Goal: Task Accomplishment & Management: Manage account settings

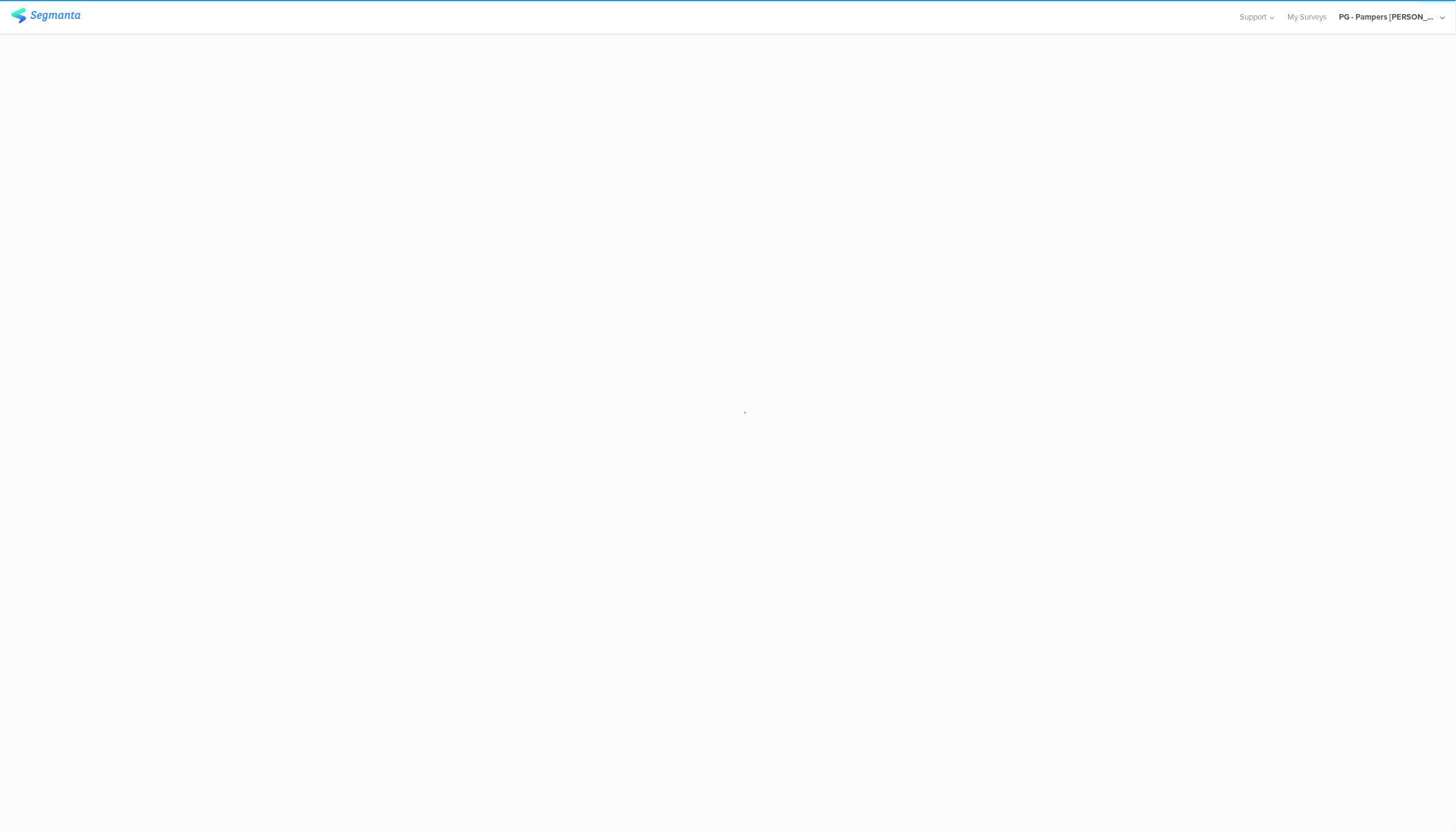
click at [1424, 22] on div "PG - Pampers [PERSON_NAME]" at bounding box center [1388, 16] width 98 height 11
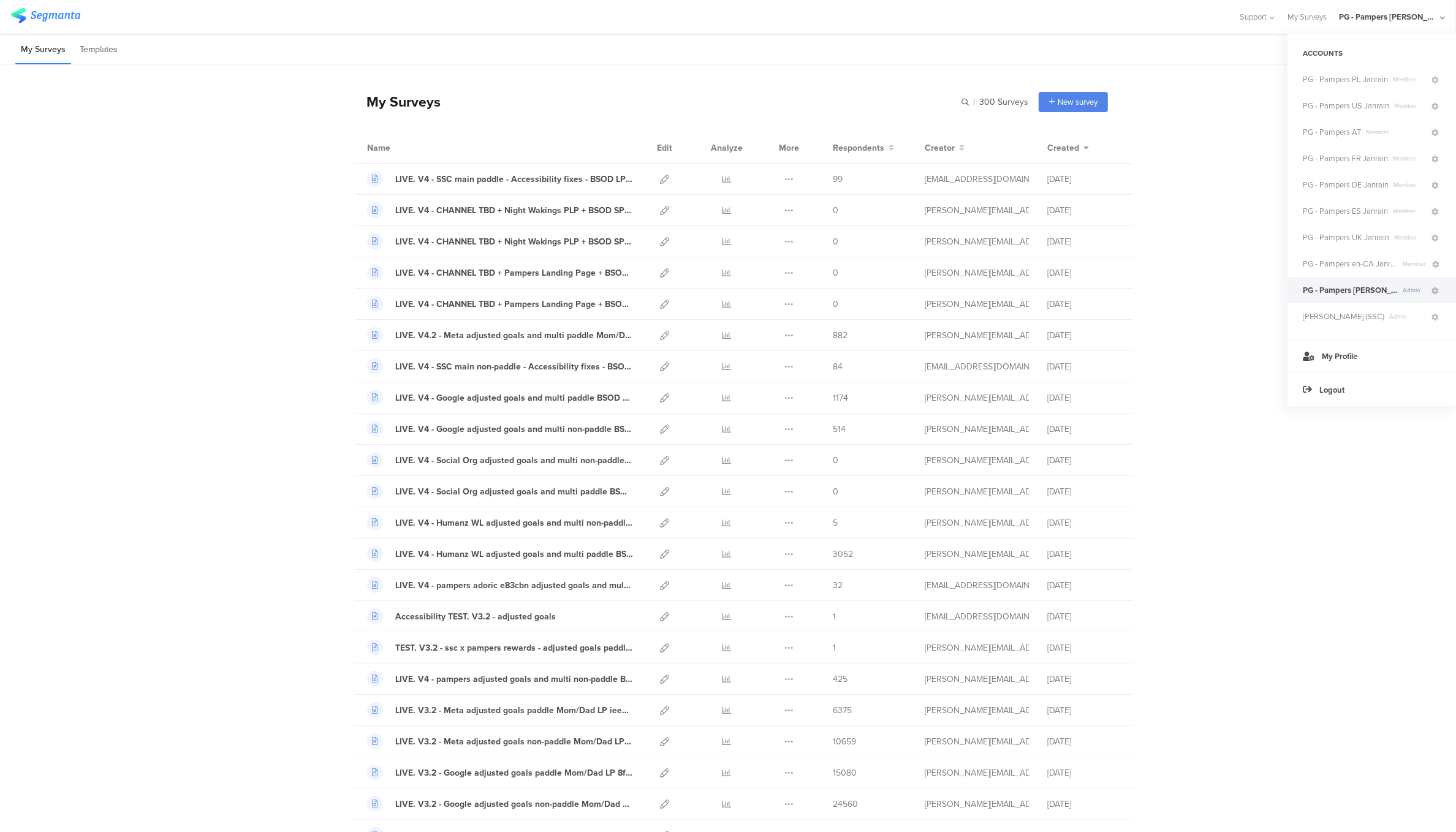
click at [1424, 22] on div "PG - Pampers [PERSON_NAME]" at bounding box center [1388, 16] width 98 height 11
click at [1389, 18] on div "PG - Pampers [PERSON_NAME]" at bounding box center [1388, 16] width 98 height 11
click at [1438, 288] on icon at bounding box center [1435, 291] width 8 height 8
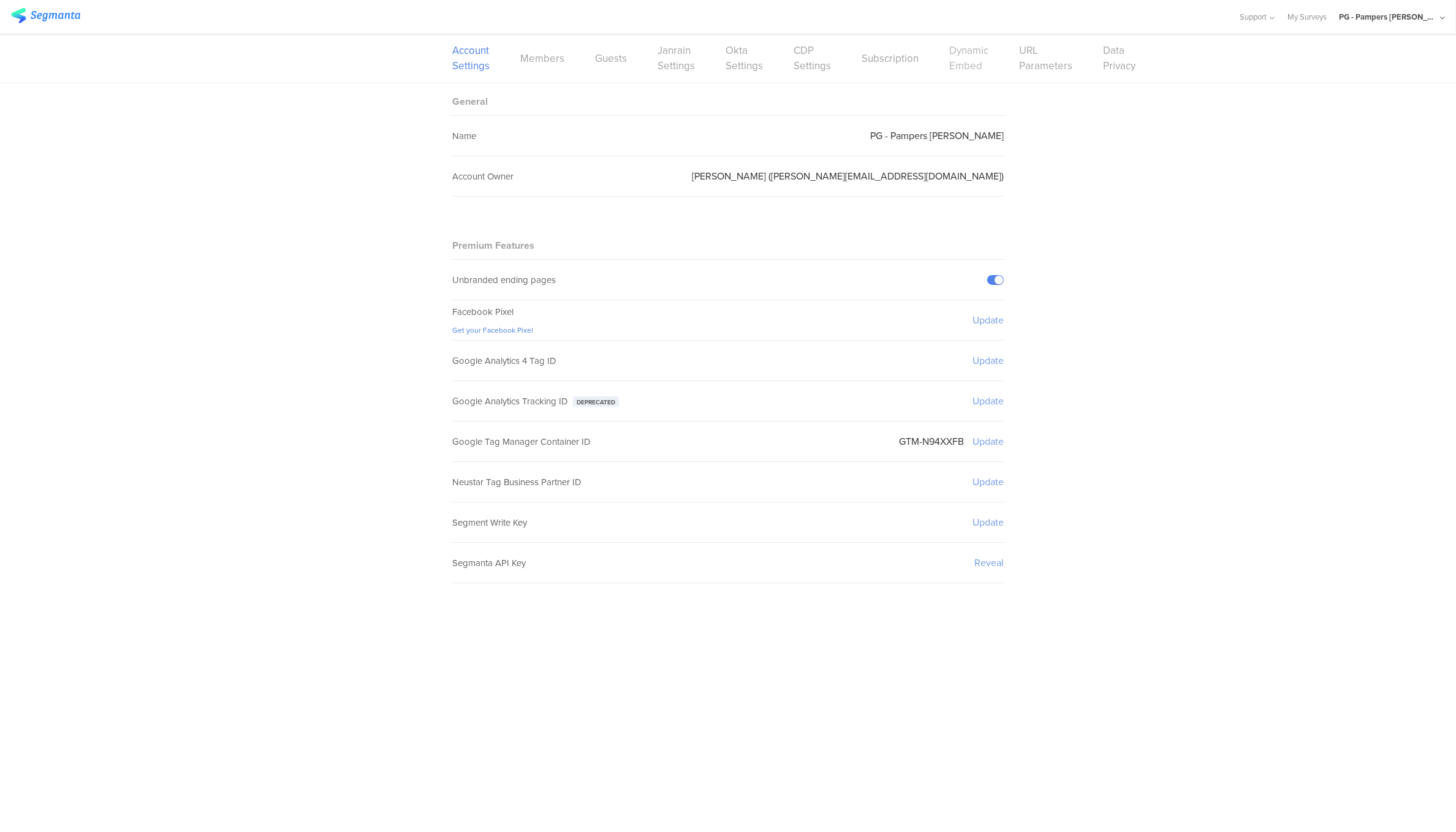
click at [965, 70] on link "Dynamic Embed" at bounding box center [969, 58] width 39 height 30
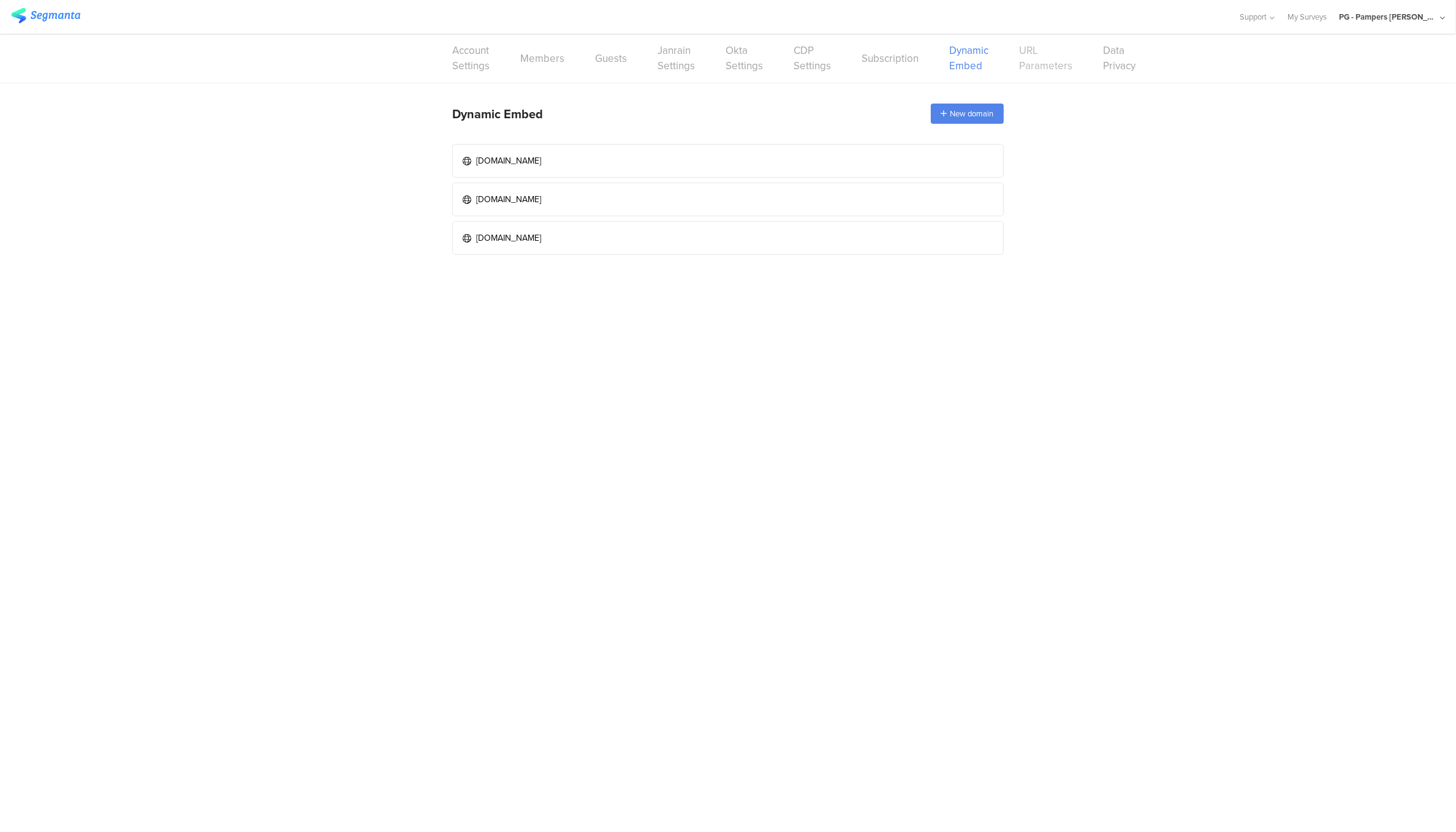
click at [1037, 60] on link "URL Parameters" at bounding box center [1045, 58] width 53 height 30
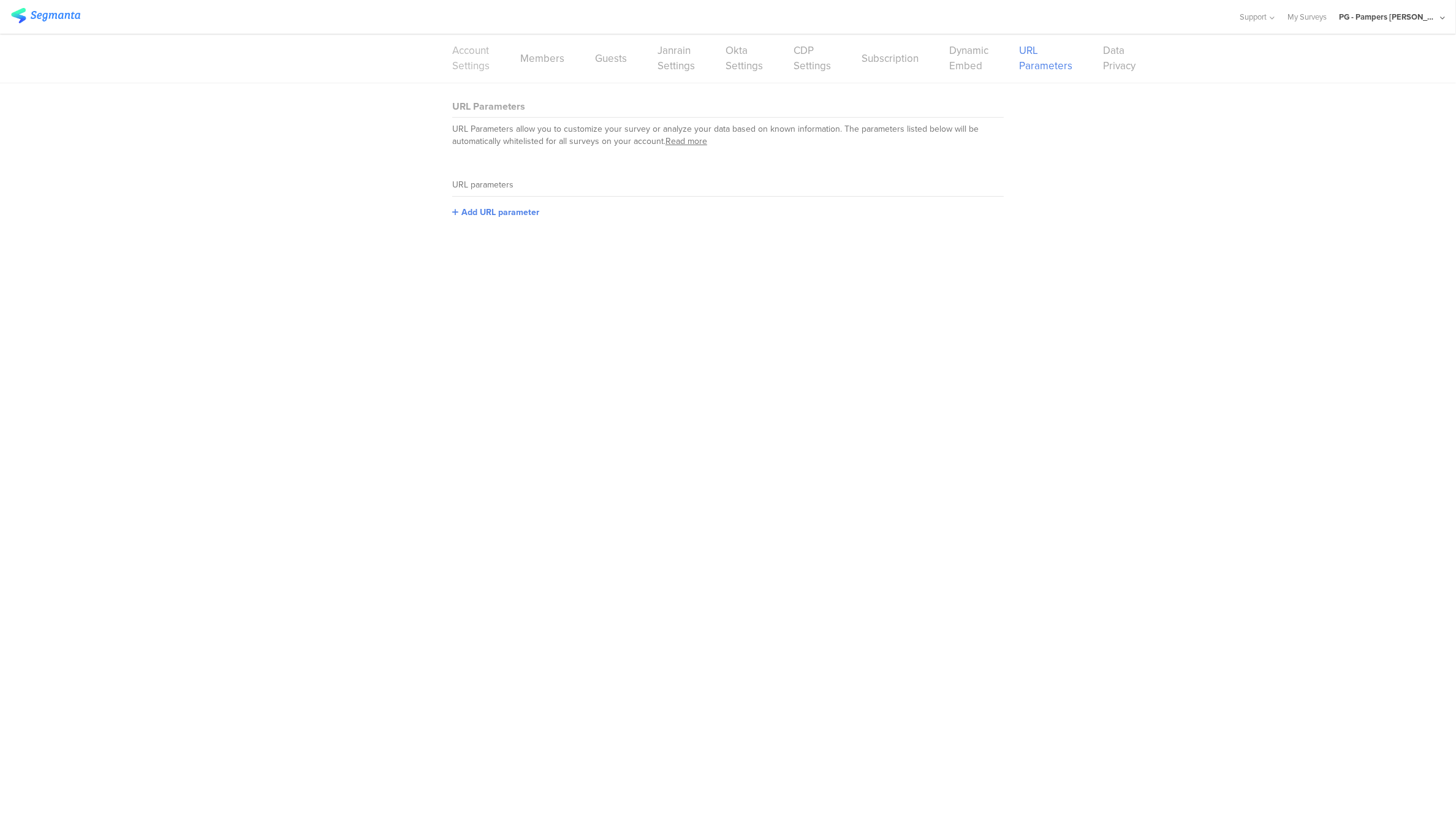
click at [454, 53] on link "Account Settings" at bounding box center [471, 58] width 37 height 30
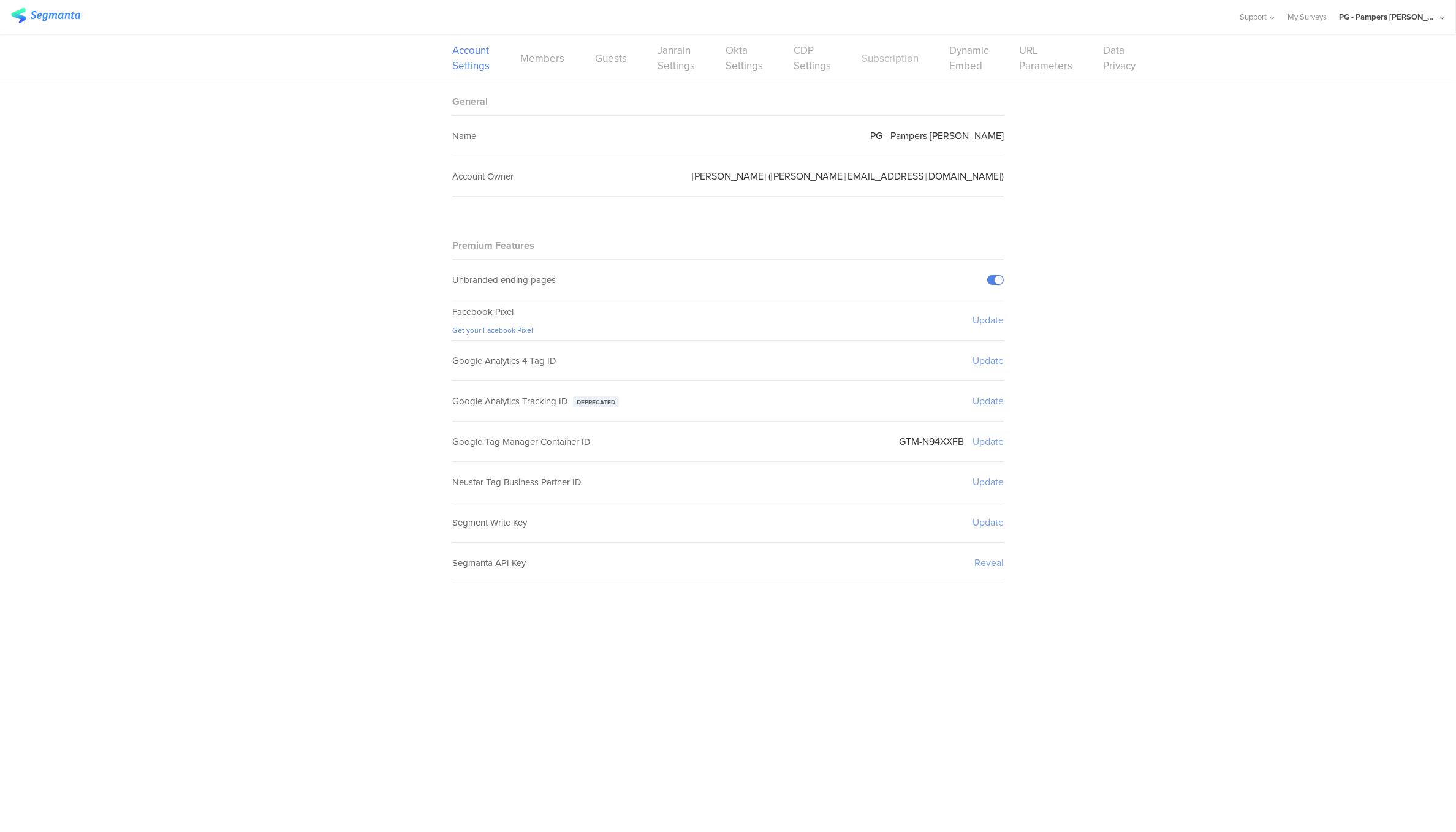
click at [884, 62] on link "Subscription" at bounding box center [890, 58] width 57 height 15
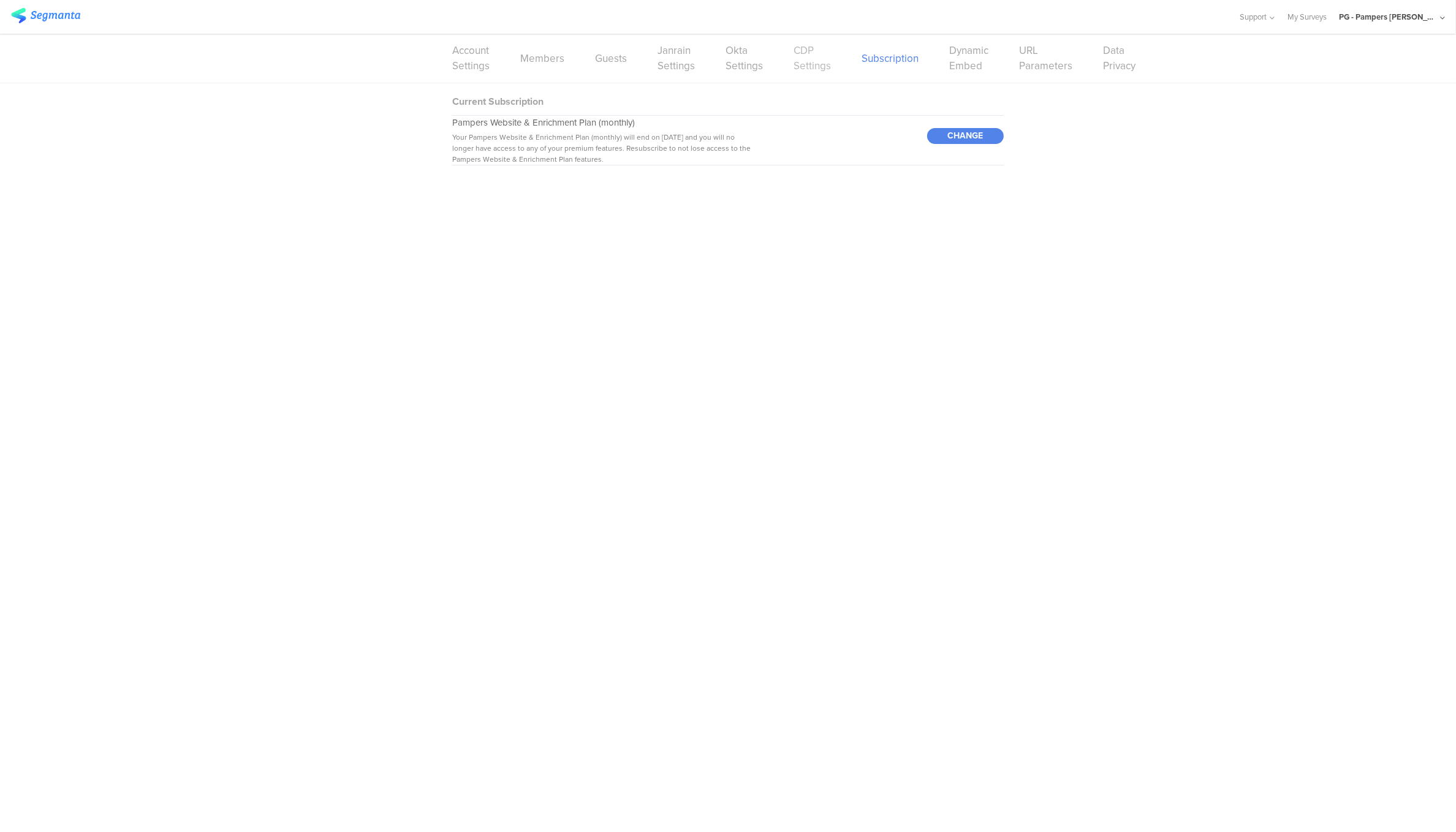
click at [802, 67] on link "CDP Settings" at bounding box center [812, 58] width 37 height 30
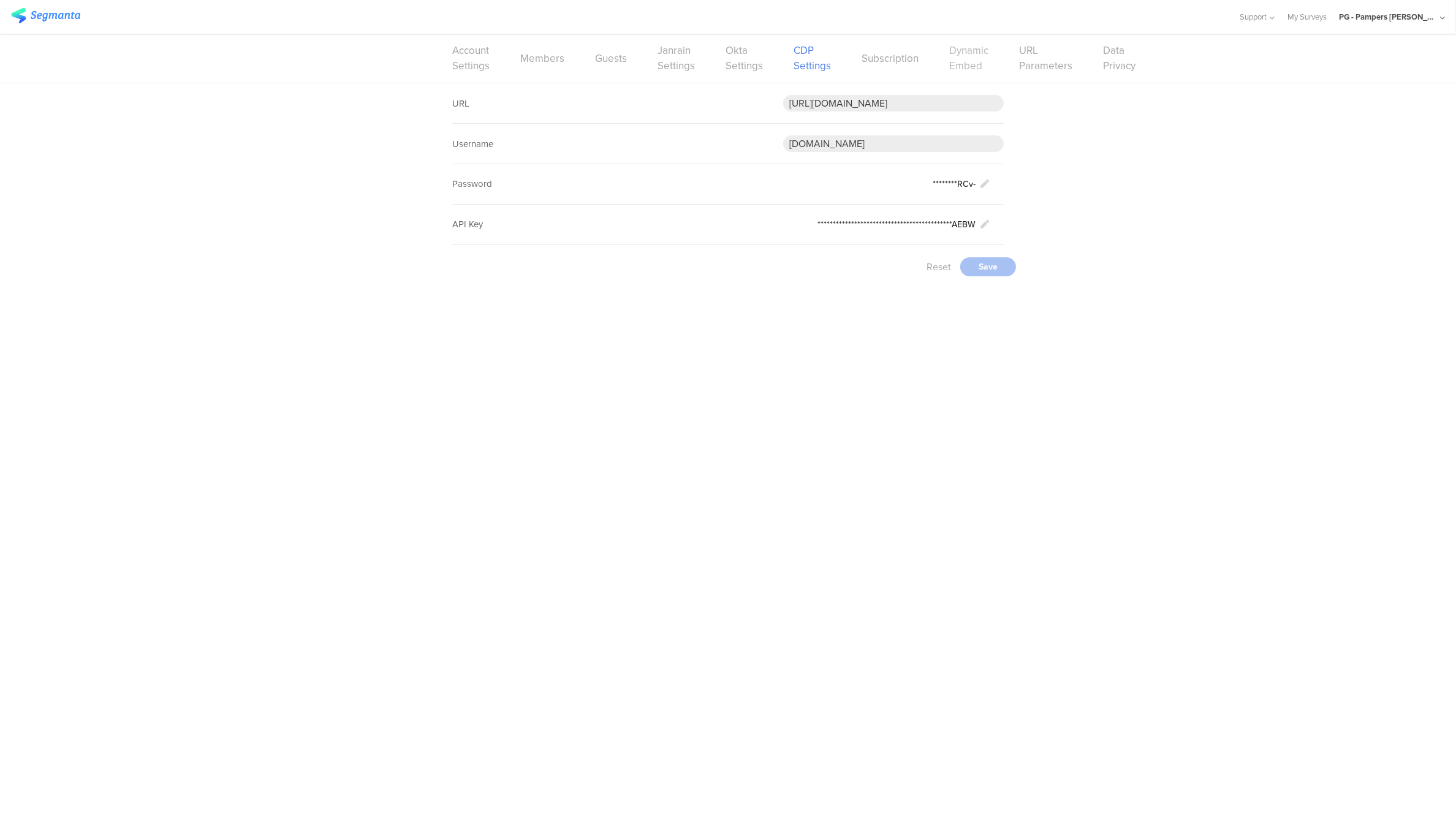
click at [971, 65] on link "Dynamic Embed" at bounding box center [969, 58] width 39 height 30
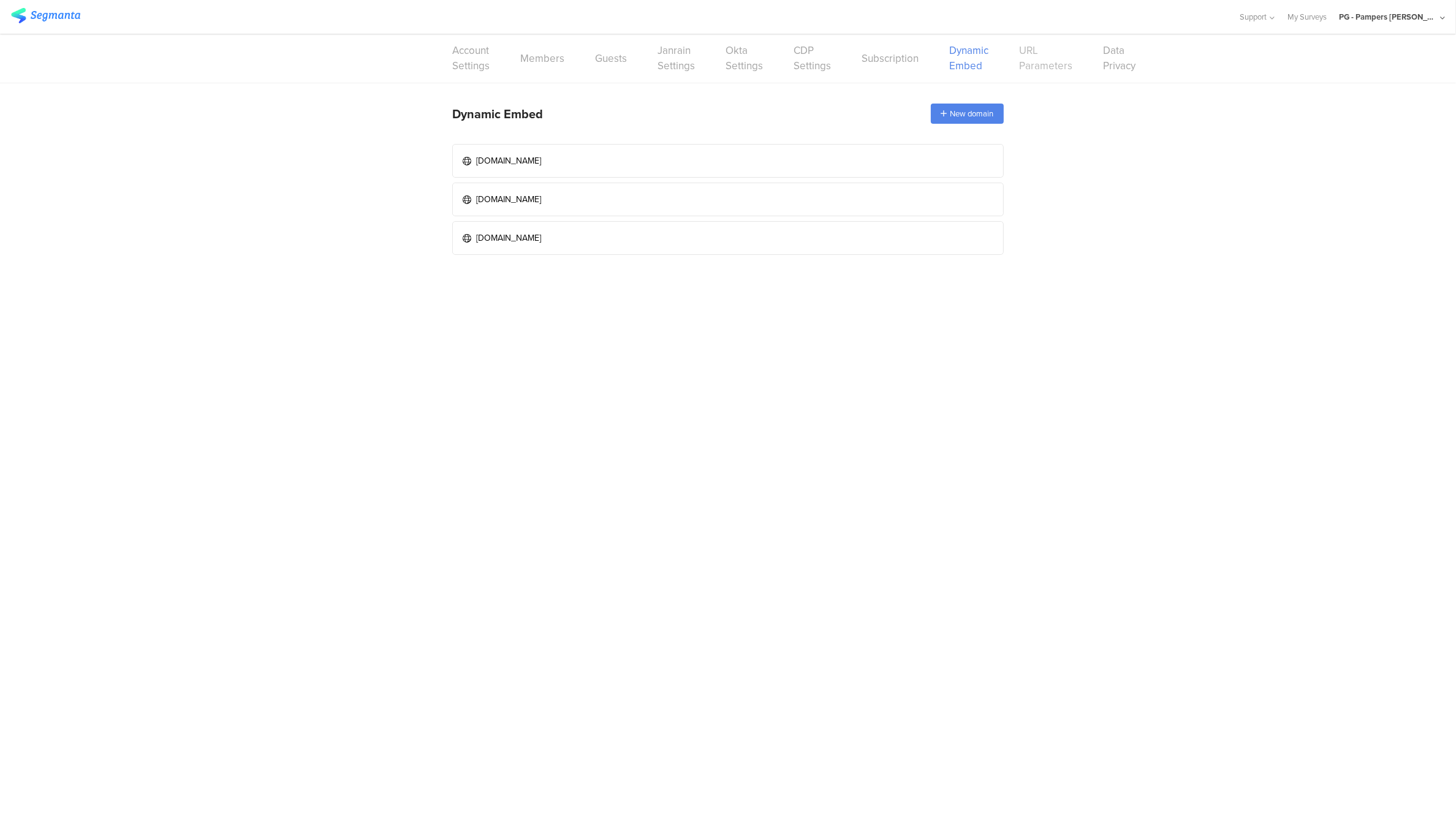
click at [1038, 65] on link "URL Parameters" at bounding box center [1045, 58] width 53 height 30
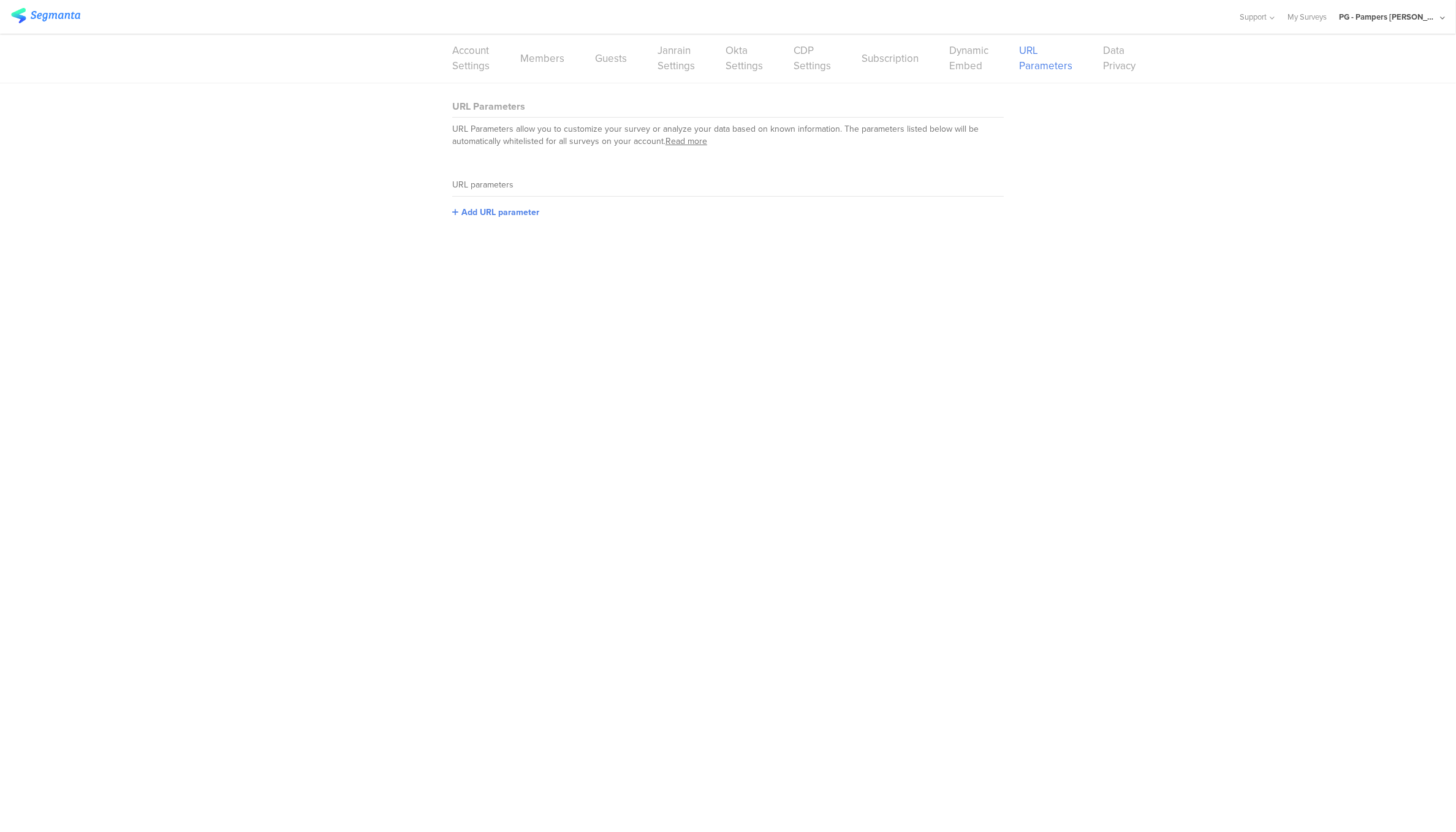
click at [1402, 16] on div "PG - Pampers [PERSON_NAME]" at bounding box center [1388, 16] width 98 height 11
click at [1358, 108] on span "PG - Pampers US Janrain" at bounding box center [1346, 106] width 86 height 11
click at [1432, 27] on div "PG - Pampers US Janrain" at bounding box center [1396, 16] width 98 height 34
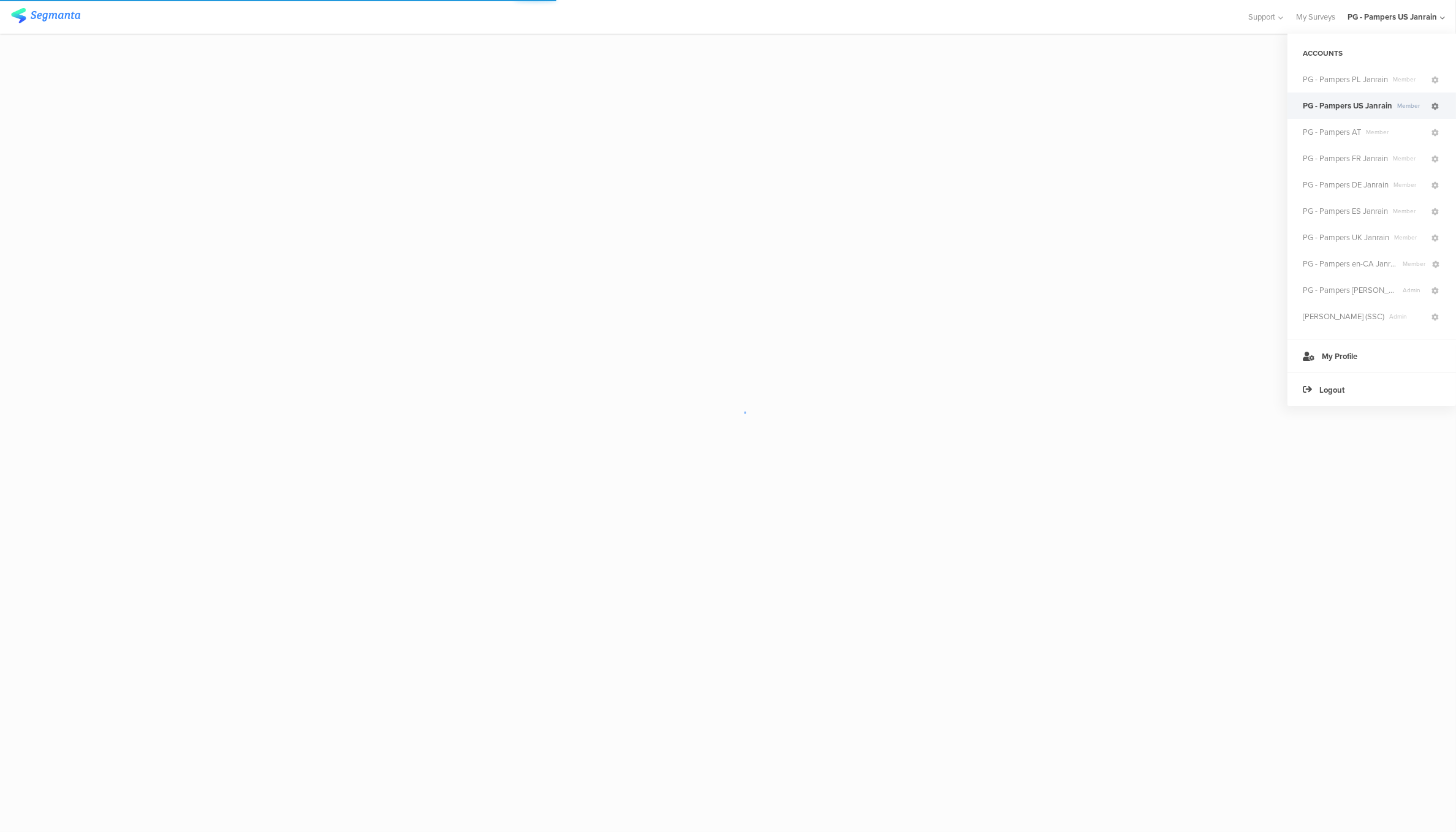
click at [1436, 109] on icon at bounding box center [1435, 106] width 8 height 8
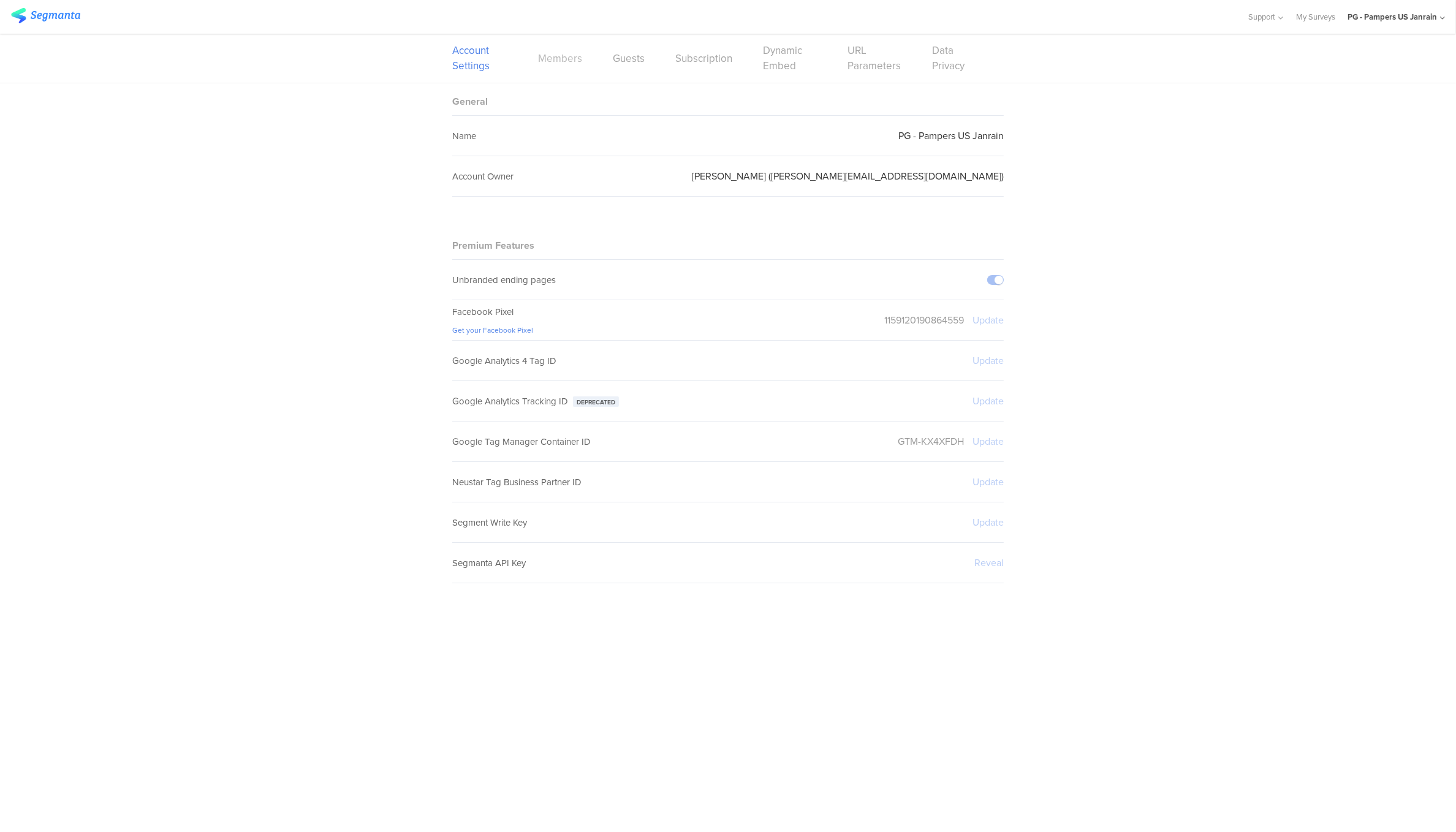
click at [561, 51] on link "Members" at bounding box center [560, 58] width 44 height 15
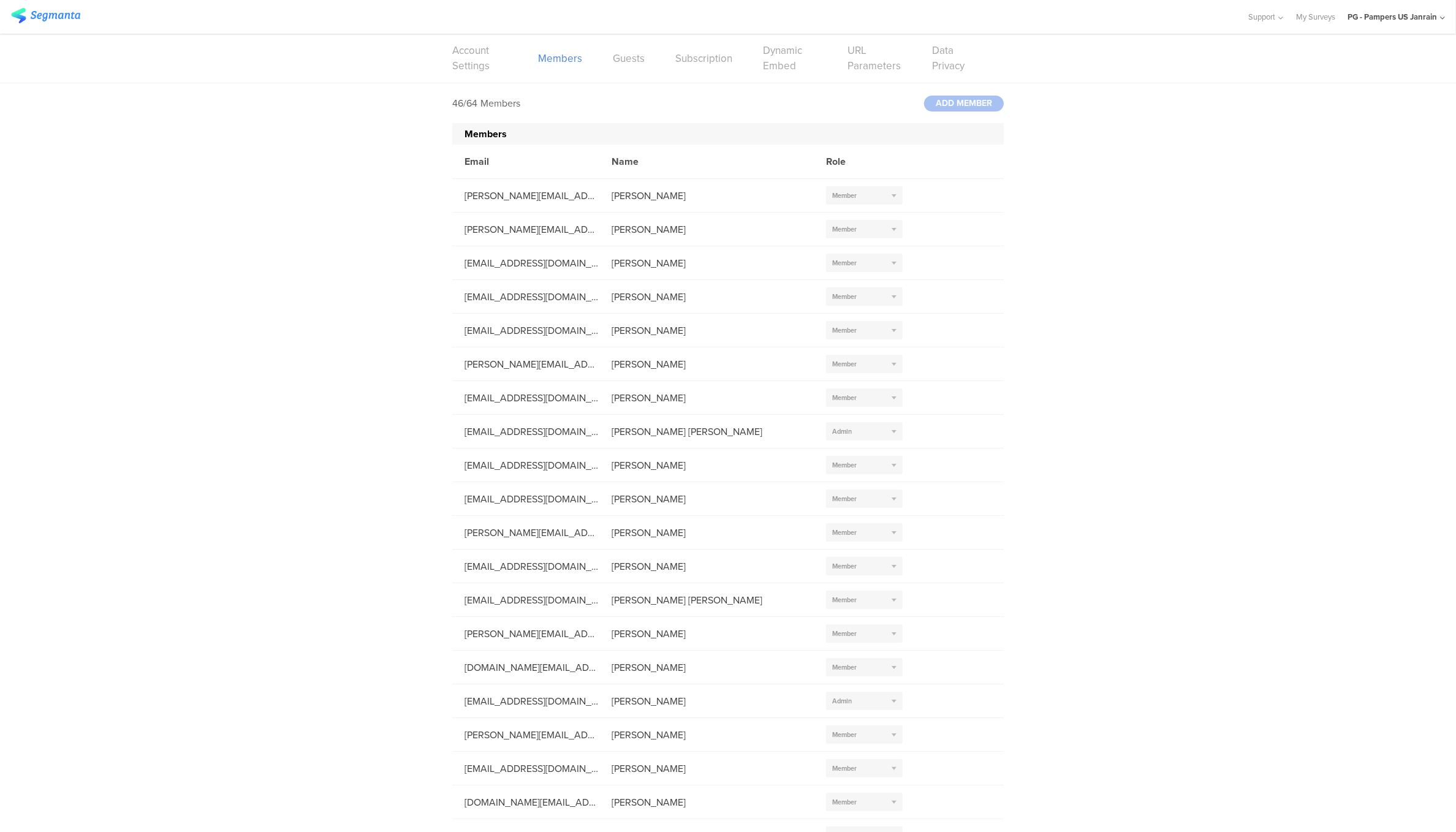
click at [602, 63] on div "Account Settings Members Guests Subscription Dynamic Embed URL Parameters Data …" at bounding box center [728, 58] width 551 height 49
click at [622, 59] on link "Guests" at bounding box center [629, 58] width 32 height 15
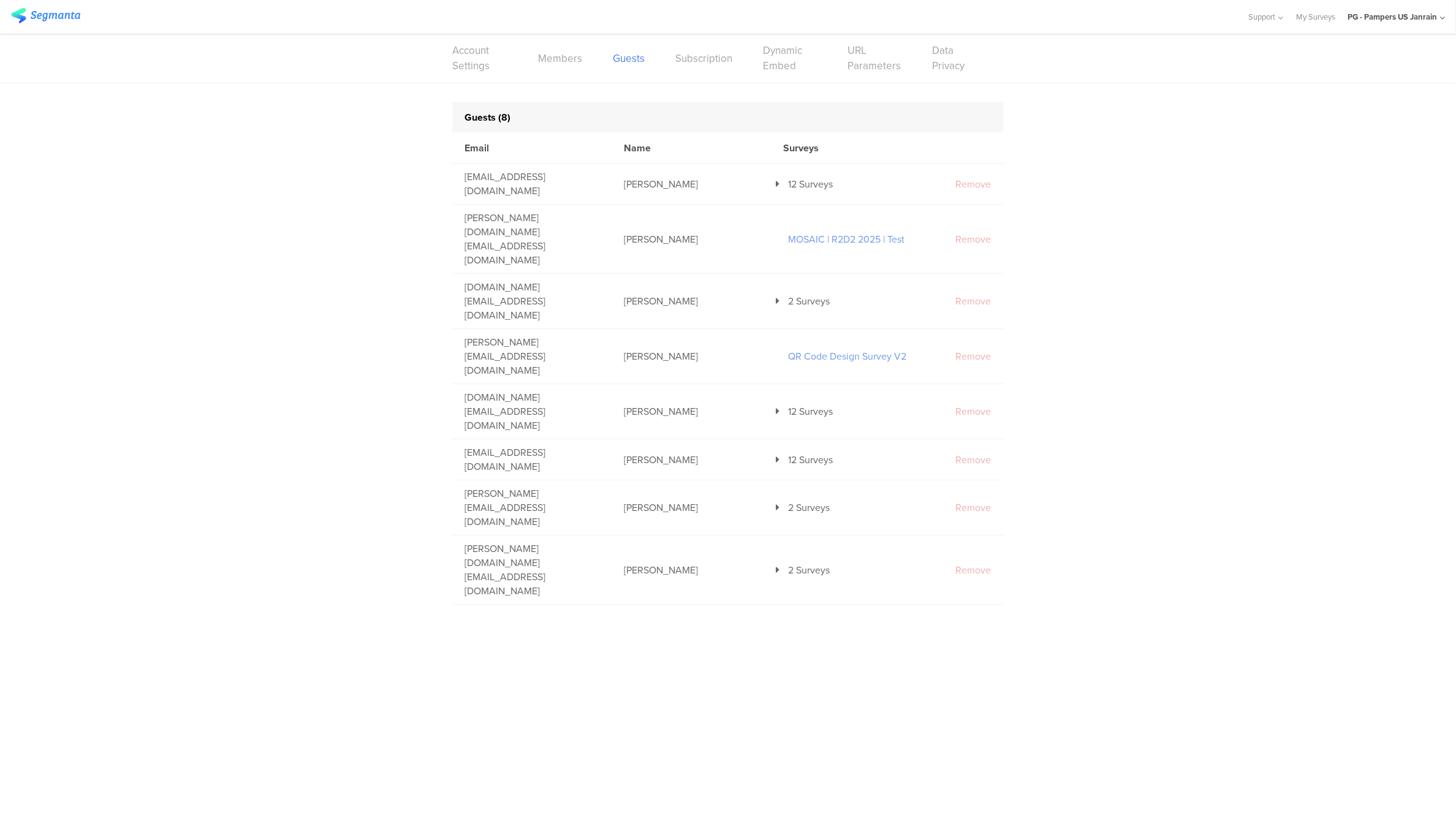
click at [661, 58] on div "Account Settings Members Guests Subscription Dynamic Embed URL Parameters Data …" at bounding box center [728, 58] width 551 height 49
click at [706, 65] on link "Subscription" at bounding box center [704, 58] width 57 height 15
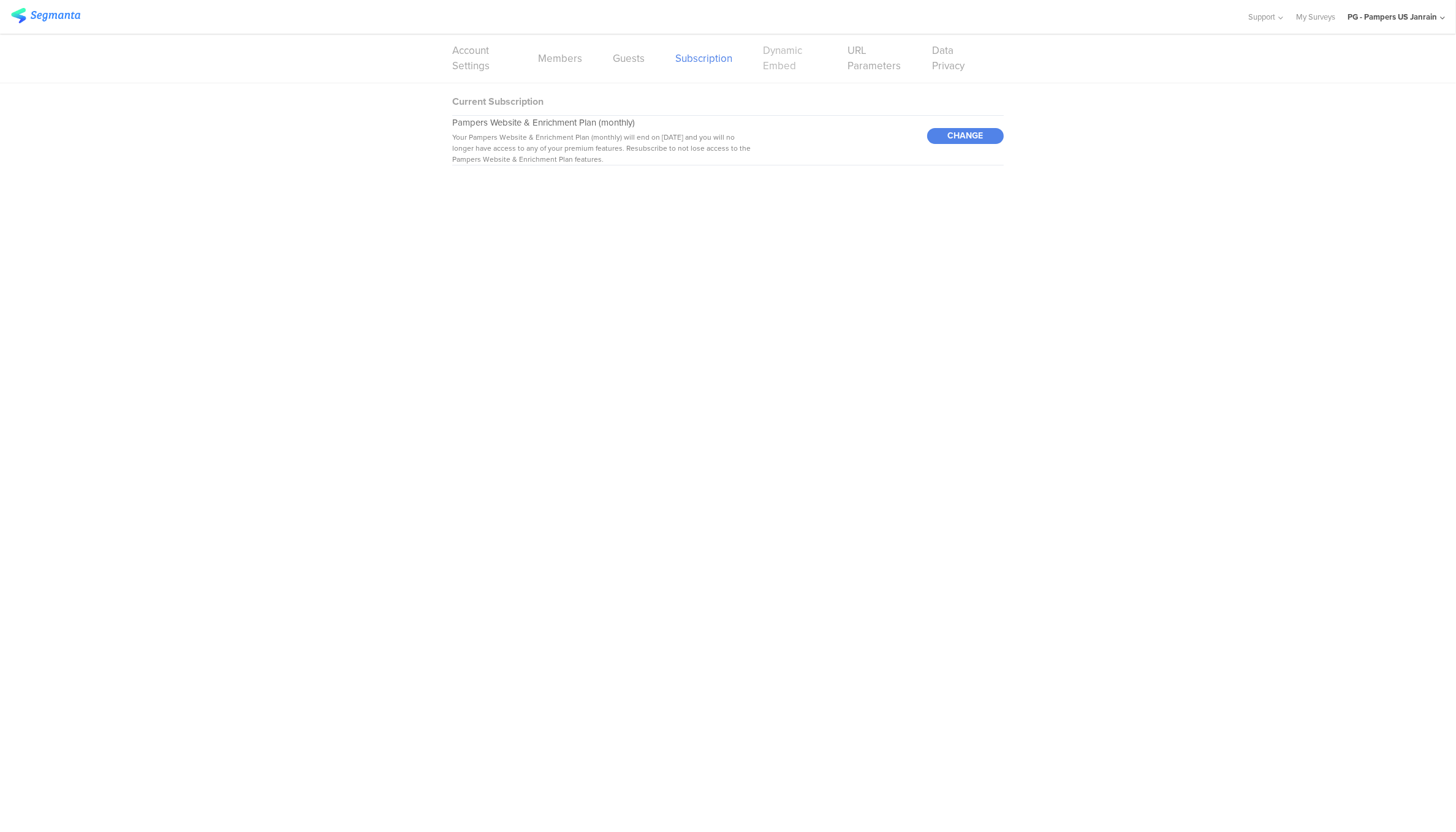
click at [803, 65] on link "Dynamic Embed" at bounding box center [789, 58] width 54 height 30
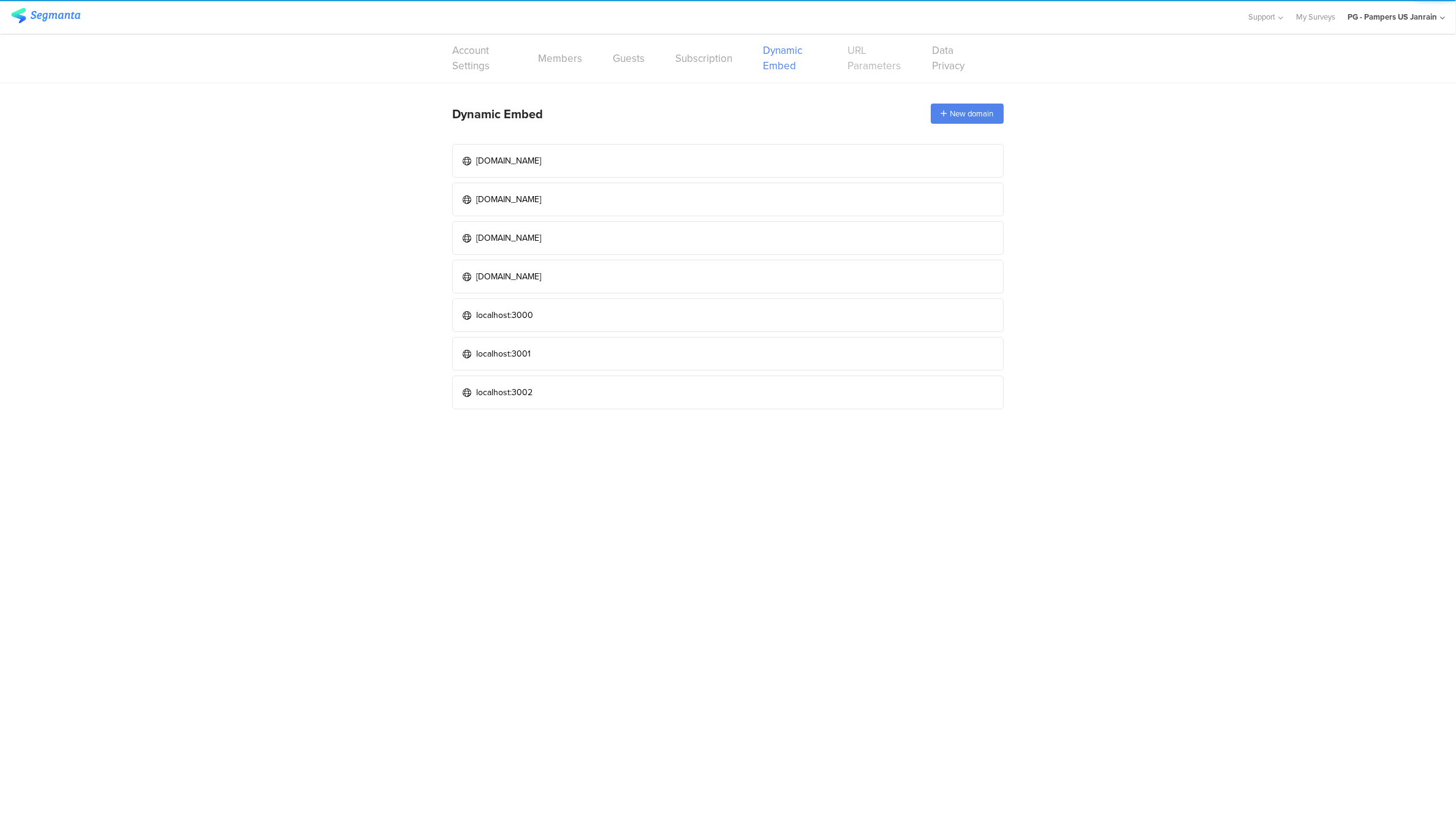
click at [891, 65] on link "URL Parameters" at bounding box center [874, 58] width 54 height 30
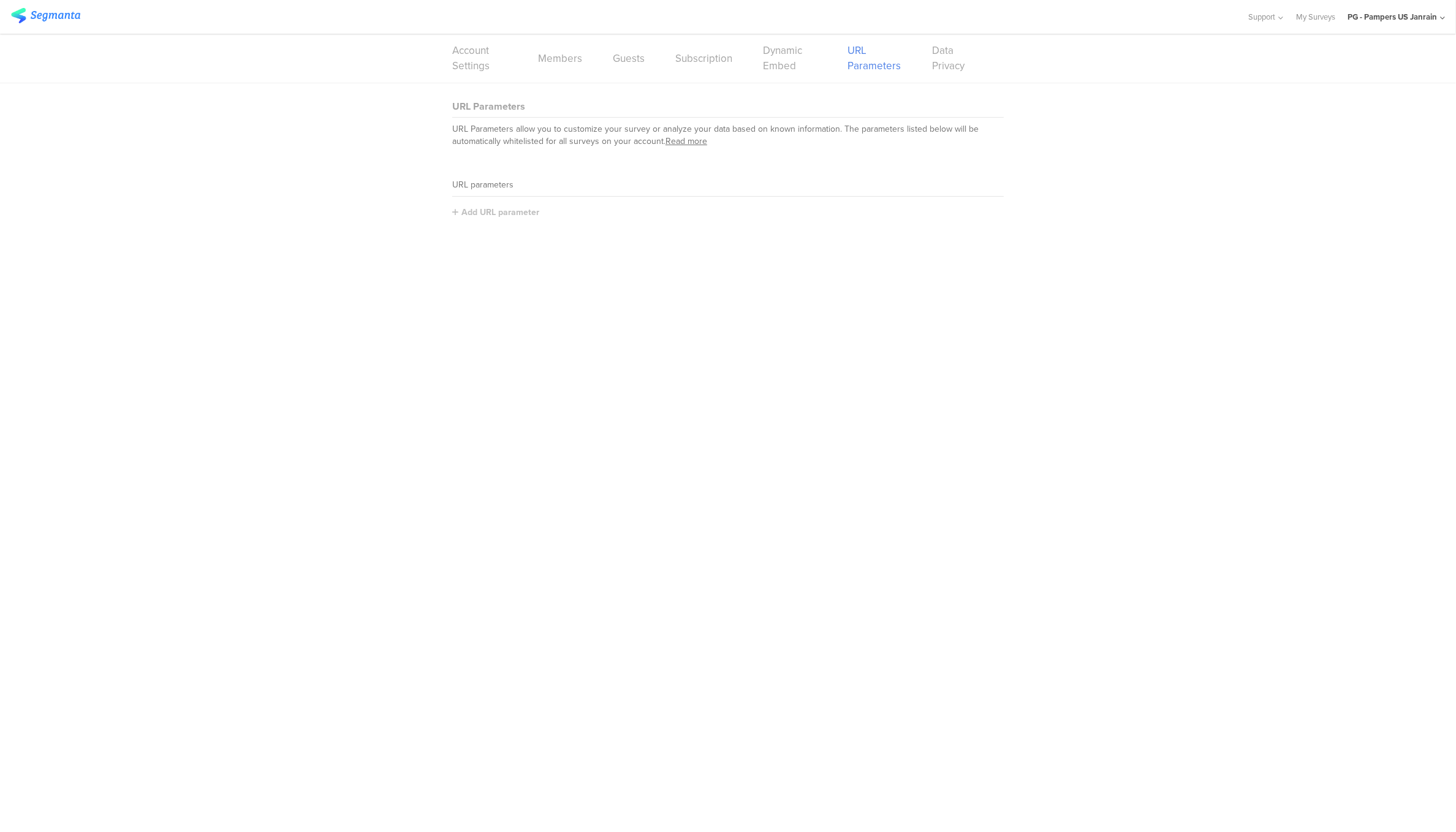
click at [752, 58] on div "Account Settings Members Guests Subscription Dynamic Embed URL Parameters Data …" at bounding box center [728, 58] width 551 height 49
click at [770, 58] on link "Dynamic Embed" at bounding box center [789, 58] width 54 height 30
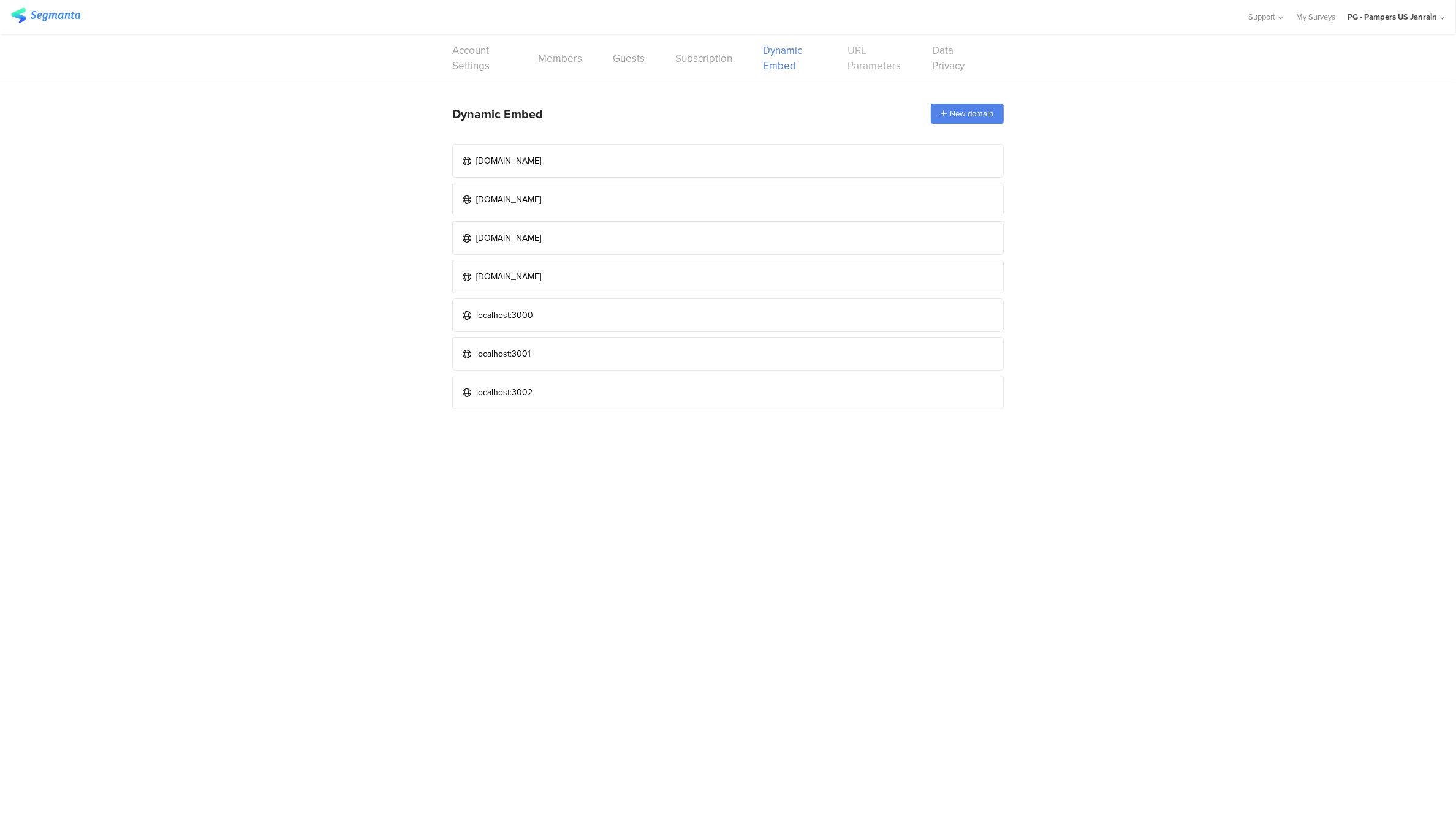
click at [851, 63] on link "URL Parameters" at bounding box center [874, 58] width 54 height 30
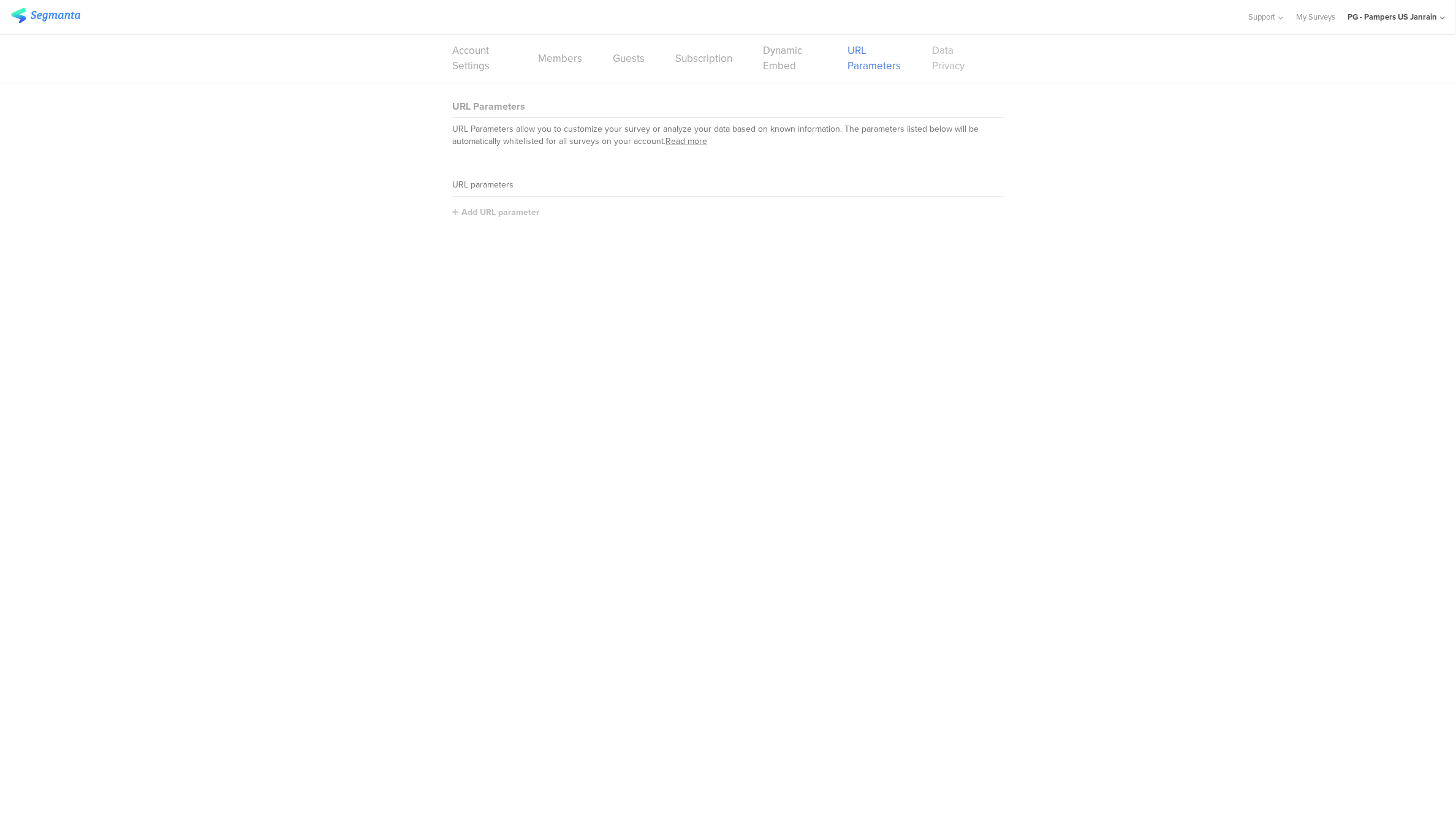
click at [951, 65] on link "Data Privacy" at bounding box center [953, 58] width 41 height 30
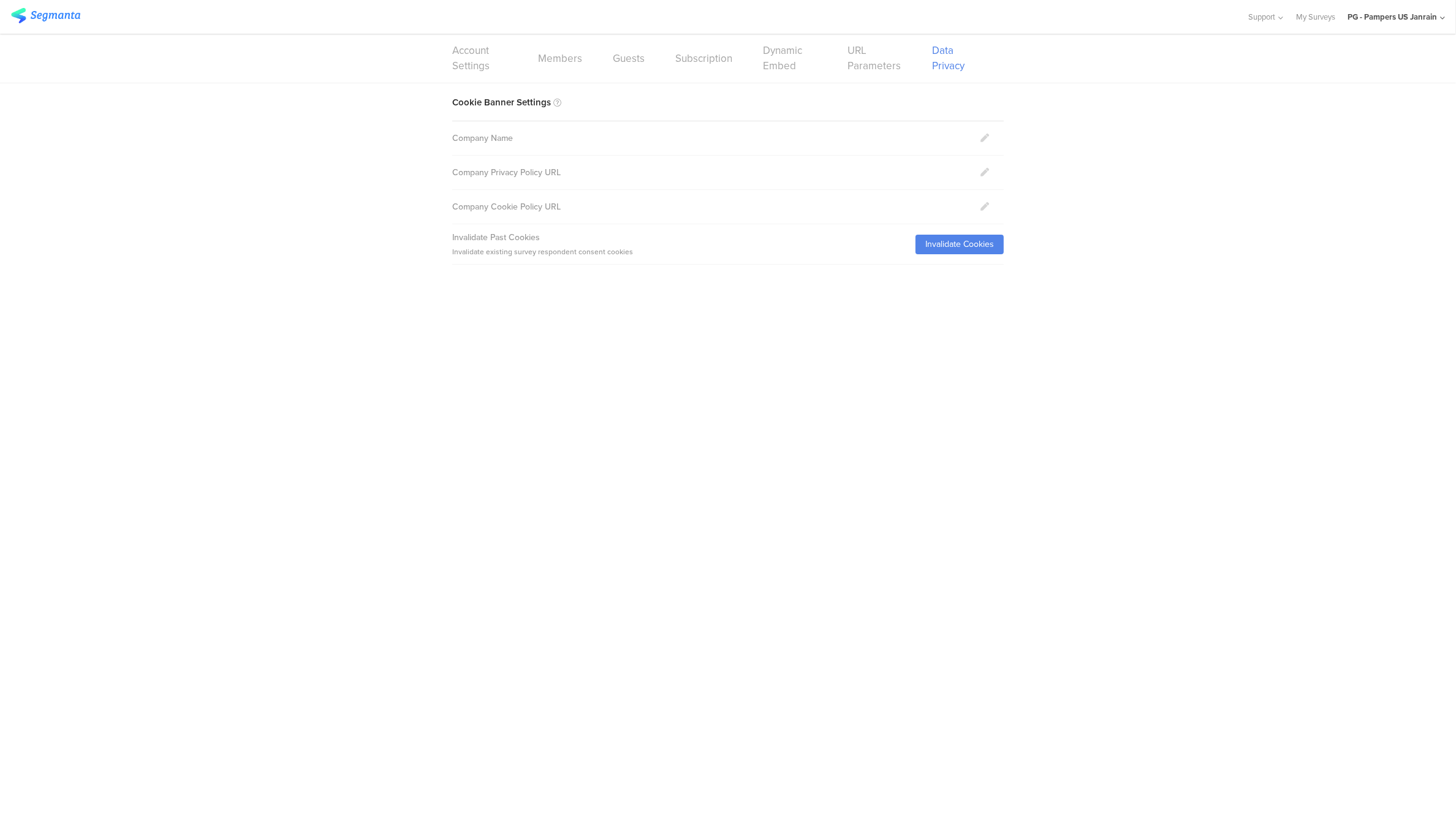
click at [817, 333] on ui-view at bounding box center [728, 548] width 1456 height 567
click at [480, 60] on link "Account Settings" at bounding box center [480, 58] width 55 height 30
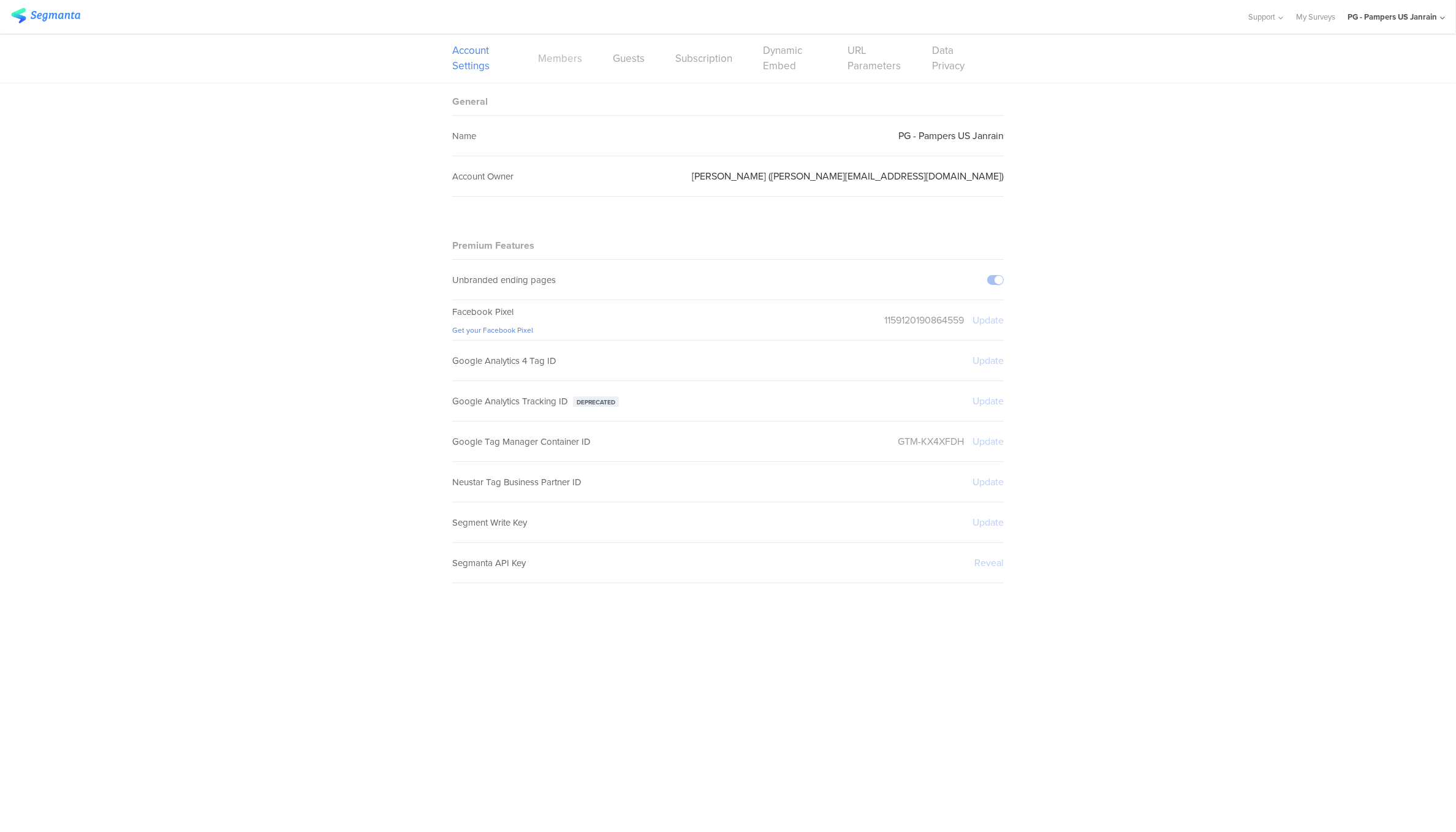
click at [548, 65] on link "Members" at bounding box center [560, 58] width 44 height 15
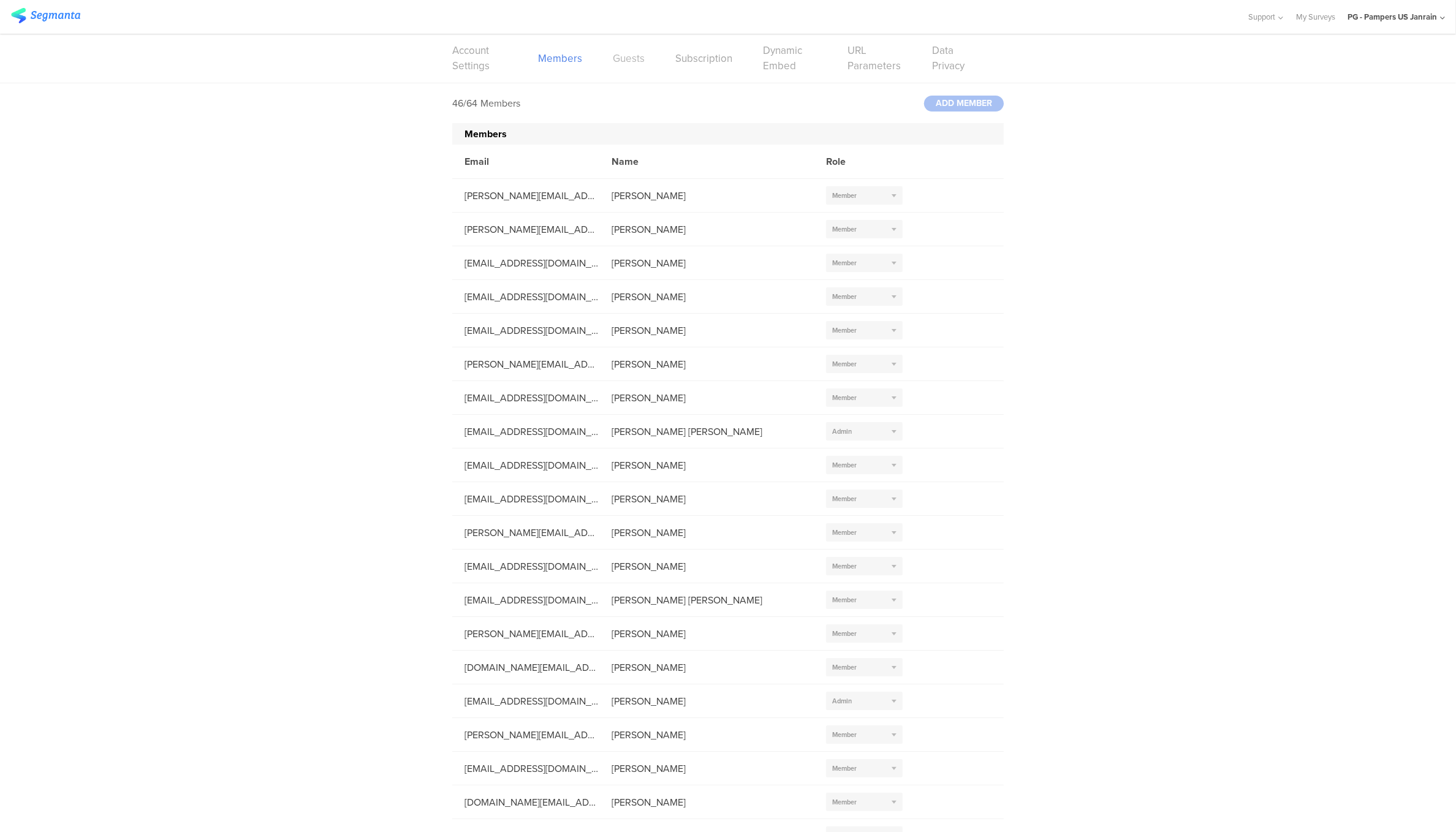
click at [622, 61] on link "Guests" at bounding box center [629, 58] width 32 height 15
